Goal: Communication & Community: Answer question/provide support

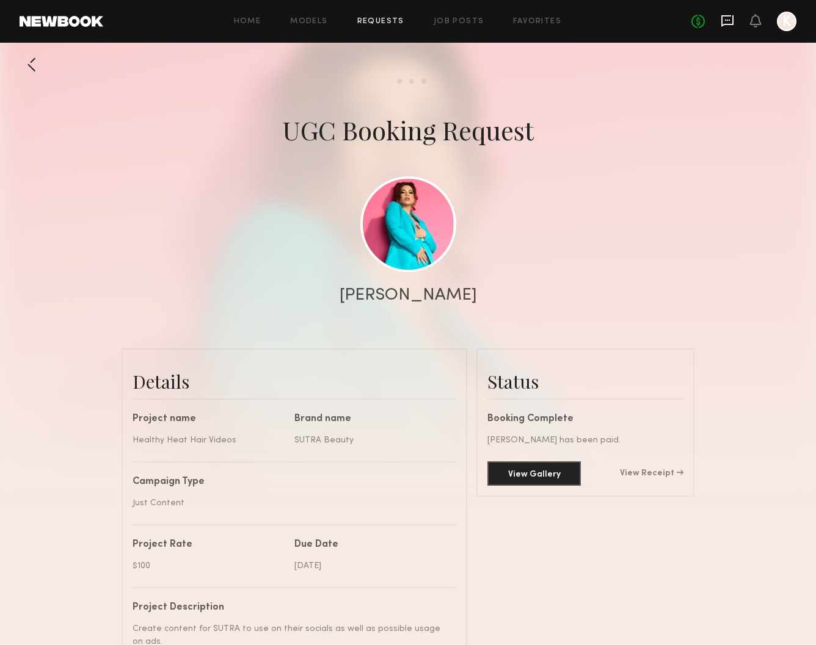
scroll to position [3721, 0]
click at [723, 22] on icon at bounding box center [726, 20] width 13 height 13
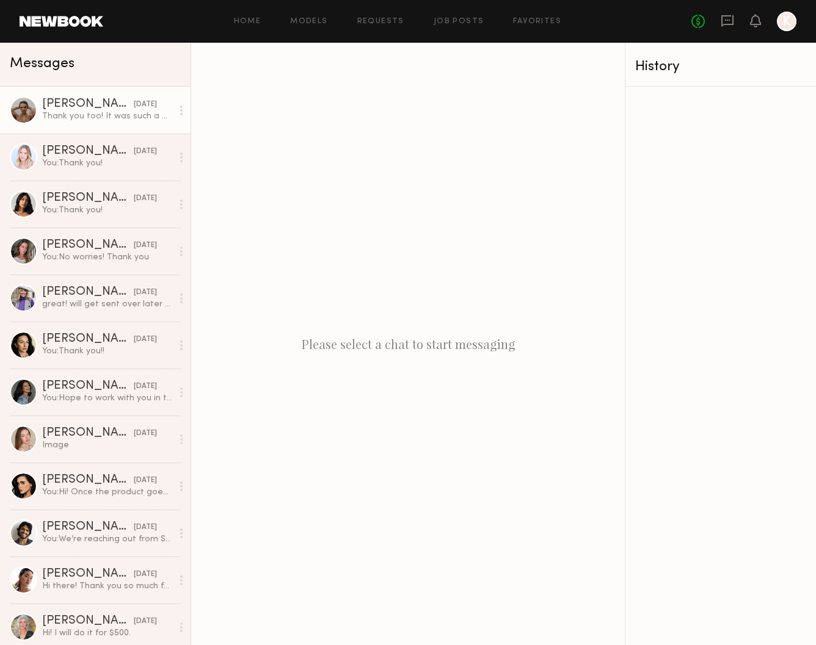
click at [84, 100] on div "[PERSON_NAME]" at bounding box center [88, 104] width 92 height 12
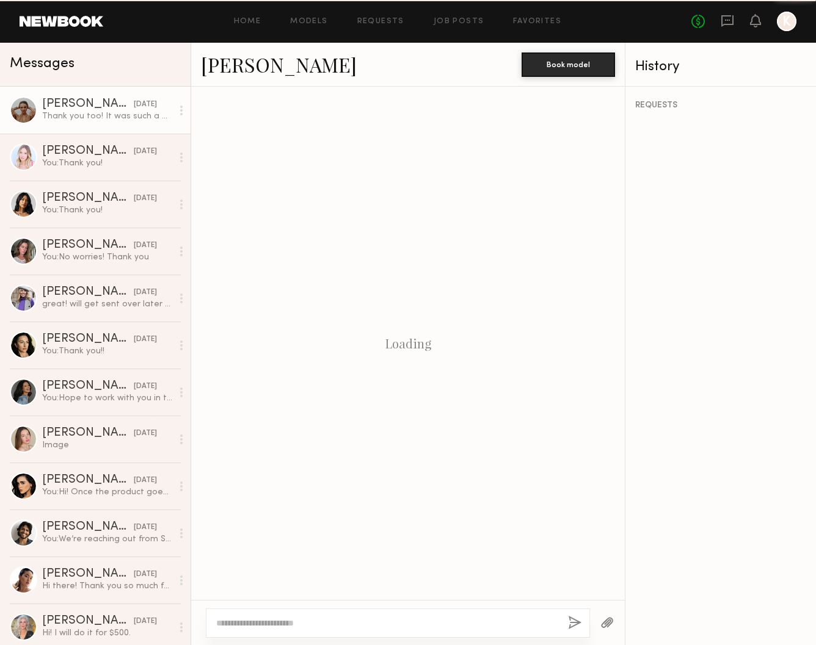
scroll to position [517, 0]
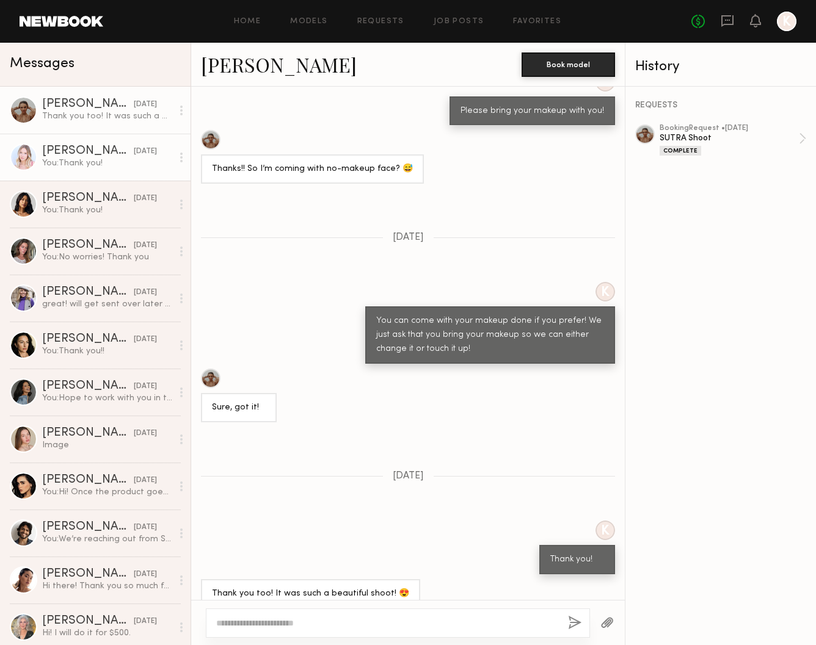
click at [84, 165] on div "You: Thank you!" at bounding box center [107, 164] width 130 height 12
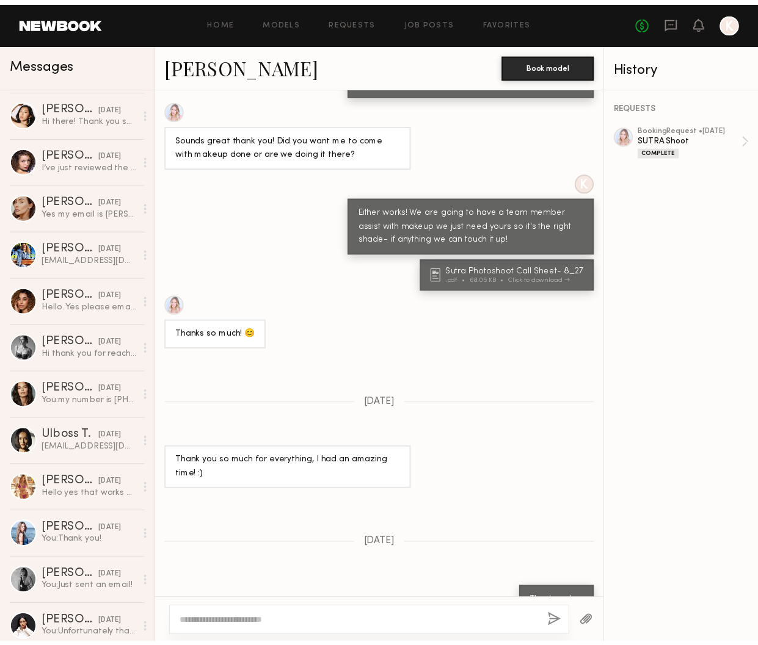
scroll to position [2190, 0]
